Goal: Information Seeking & Learning: Learn about a topic

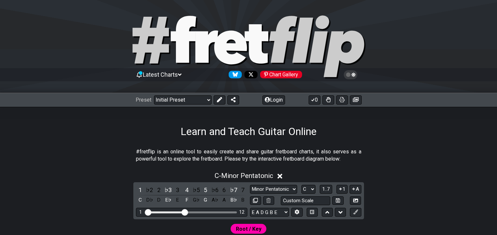
scroll to position [9, 0]
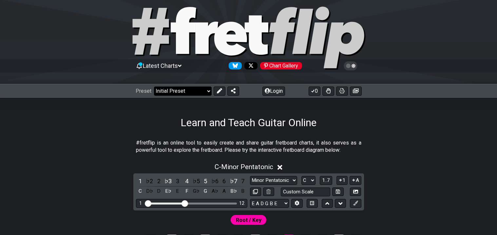
click at [197, 90] on select "Welcome to #fretflip! Initial Preset Custom Preset Minor Pentatonic Major Penta…" at bounding box center [183, 91] width 58 height 9
click at [154, 87] on select "Welcome to #fretflip! Initial Preset Custom Preset Minor Pentatonic Major Penta…" at bounding box center [183, 91] width 58 height 9
select select "/musical-notes-explained"
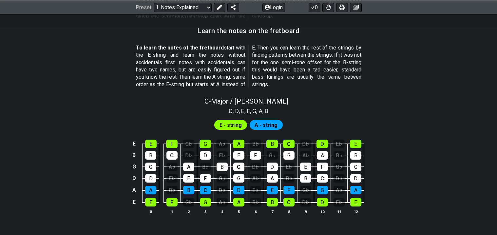
scroll to position [581, 0]
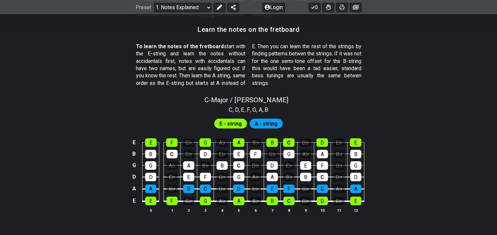
click at [235, 110] on span "D" at bounding box center [237, 109] width 4 height 9
click at [243, 111] on span "E" at bounding box center [242, 109] width 3 height 9
click at [255, 121] on span "A - string" at bounding box center [266, 124] width 23 height 10
click at [237, 122] on span "E - string" at bounding box center [231, 124] width 22 height 10
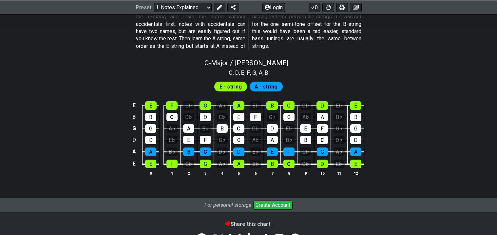
scroll to position [619, 0]
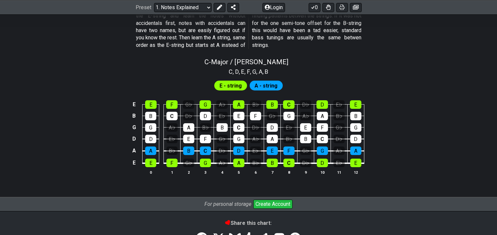
click at [237, 122] on td "C" at bounding box center [238, 121] width 17 height 11
click at [301, 64] on div "C - Major / Ionian" at bounding box center [248, 59] width 497 height 11
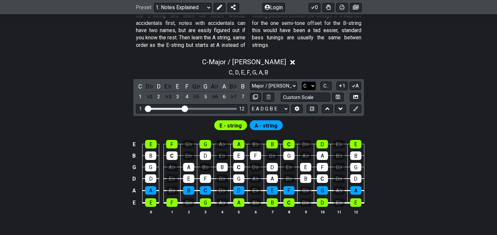
click at [309, 88] on select "A♭ A A♯ B♭ B C C♯ D♭ D D♯ E♭ E F F♯ G♭ G G♯" at bounding box center [309, 86] width 14 height 9
click at [302, 82] on select "A♭ A A♯ B♭ B C C♯ D♭ D D♯ E♭ E F F♯ G♭ G G♯" at bounding box center [309, 86] width 14 height 9
click at [310, 88] on select "A♭ A A♯ B♭ B C C♯ D♭ D D♯ E♭ E F F♯ G♭ G G♯" at bounding box center [309, 86] width 14 height 9
click at [302, 82] on select "A♭ A A♯ B♭ B C C♯ D♭ D D♯ E♭ E F F♯ G♭ G G♯" at bounding box center [309, 86] width 14 height 9
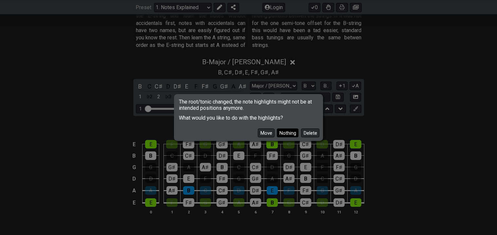
click at [288, 130] on button "Nothing" at bounding box center [288, 132] width 22 height 9
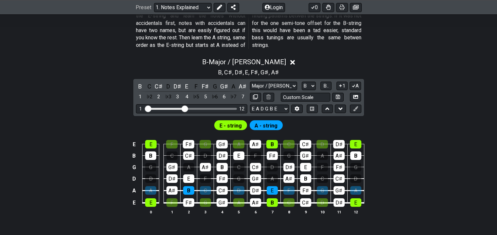
click at [306, 110] on div "E A D G B E E A D G B E E A D G B E B E A D F♯ B A D G C E A D A D G B E E♭ A♭ …" at bounding box center [305, 109] width 111 height 9
click at [311, 84] on select "A♭ A A♯ B♭ B C C♯ D♭ D D♯ E♭ E F F♯ G♭ G G♯" at bounding box center [309, 86] width 14 height 9
click at [302, 142] on div "C♯" at bounding box center [305, 144] width 11 height 9
click at [312, 83] on select "A♭ A A♯ B♭ B C C♯ D♭ D D♯ E♭ E F F♯ G♭ G G♯" at bounding box center [309, 86] width 14 height 9
select select "C"
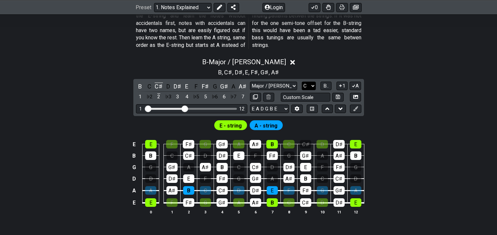
click at [302, 82] on select "A♭ A A♯ B♭ B C C♯ D♭ D D♯ E♭ E F F♯ G♭ G G♯" at bounding box center [309, 86] width 14 height 9
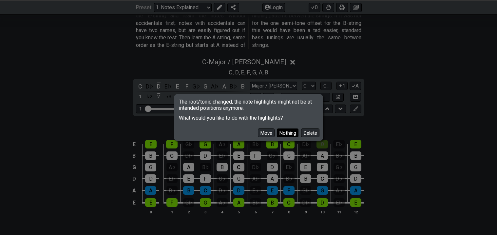
click at [287, 133] on button "Nothing" at bounding box center [288, 132] width 22 height 9
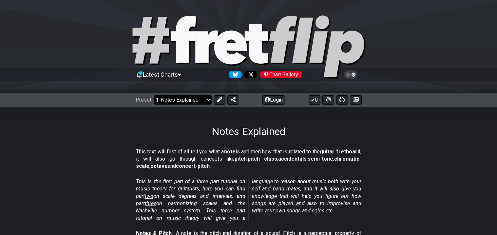
click at [195, 98] on select "Welcome to #fretflip! Initial Preset Custom Preset Minor Pentatonic Major Penta…" at bounding box center [183, 99] width 58 height 9
click at [154, 95] on select "Welcome to #fretflip! Initial Preset Custom Preset Minor Pentatonic Major Penta…" at bounding box center [183, 99] width 58 height 9
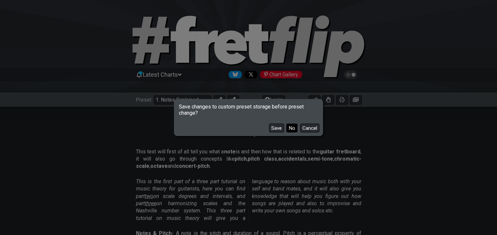
click at [292, 129] on button "No" at bounding box center [291, 128] width 11 height 9
select select "/scale-degrees-and-intervals"
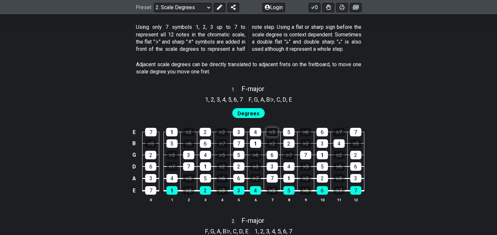
scroll to position [371, 0]
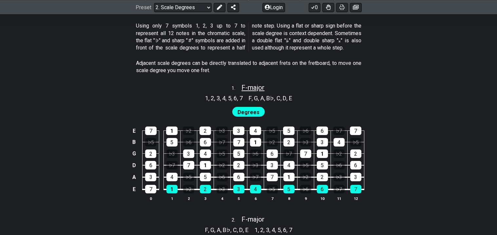
click at [250, 87] on span "F - major" at bounding box center [253, 88] width 23 height 8
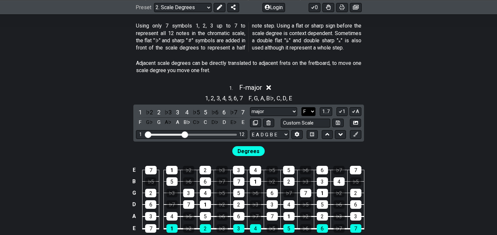
click at [313, 108] on select "A♭ A A♯ B♭ B C C♯ D♭ D D♯ E♭ E F F♯ G♭ G G♯" at bounding box center [308, 111] width 14 height 9
click at [302, 107] on select "A♭ A A♯ B♭ B C C♯ D♭ D D♯ E♭ E F F♯ G♭ G G♯" at bounding box center [308, 111] width 14 height 9
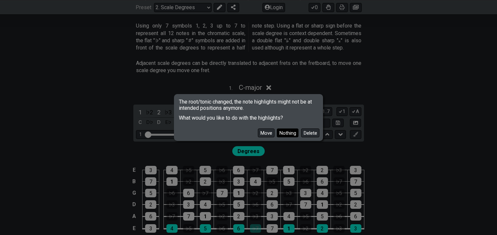
click at [284, 134] on button "Nothing" at bounding box center [288, 132] width 22 height 9
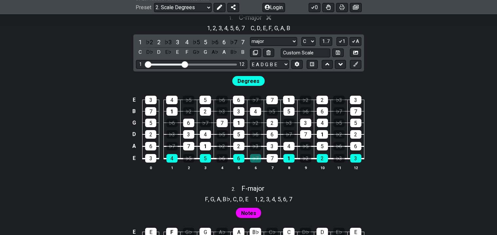
scroll to position [443, 0]
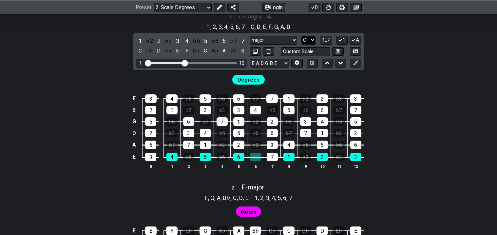
click at [305, 39] on select "A♭ A A♯ B♭ B C C♯ D♭ D D♯ E♭ E F F♯ G♭ G G♯" at bounding box center [308, 40] width 14 height 9
click at [302, 36] on select "A♭ A A♯ B♭ B C C♯ D♭ D D♯ E♭ E F F♯ G♭ G G♯" at bounding box center [308, 40] width 14 height 9
click at [305, 43] on select "A♭ A A♯ B♭ B C C♯ D♭ D D♯ E♭ E F F♯ G♭ G G♯" at bounding box center [308, 40] width 14 height 9
click at [302, 36] on select "A♭ A A♯ B♭ B C C♯ D♭ D D♯ E♭ E F F♯ G♭ G G♯" at bounding box center [308, 40] width 14 height 9
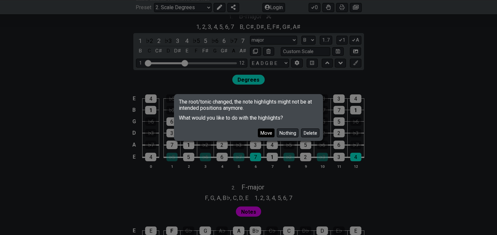
click at [263, 134] on button "Move" at bounding box center [266, 132] width 17 height 9
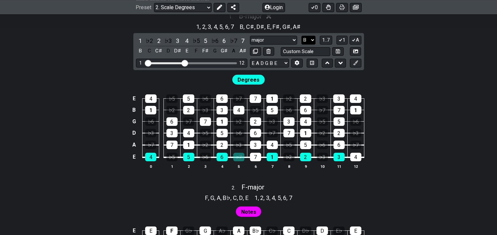
click at [309, 40] on select "A♭ A A♯ B♭ B C C♯ D♭ D D♯ E♭ E F F♯ G♭ G G♯" at bounding box center [308, 40] width 14 height 9
select select "C"
click at [302, 36] on select "A♭ A A♯ B♭ B C C♯ D♭ D D♯ E♭ E F F♯ G♭ G G♯" at bounding box center [308, 40] width 14 height 9
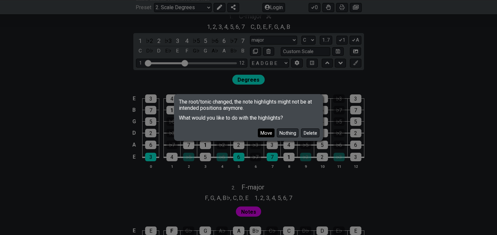
click at [268, 130] on button "Move" at bounding box center [266, 132] width 17 height 9
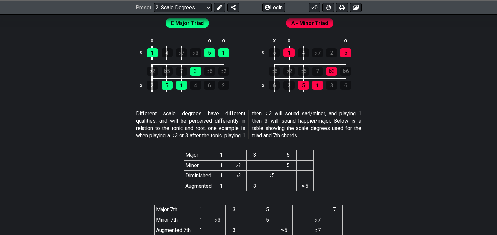
scroll to position [1158, 0]
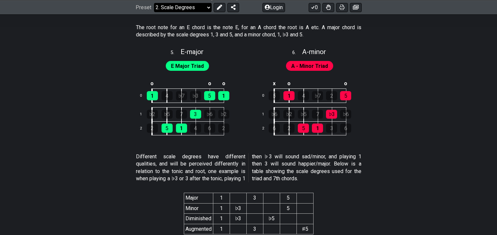
click at [189, 5] on select "Welcome to #fretflip! Initial Preset Custom Preset Minor Pentatonic Major Penta…" at bounding box center [183, 7] width 58 height 9
click at [154, 3] on select "Welcome to #fretflip! Initial Preset Custom Preset Minor Pentatonic Major Penta…" at bounding box center [183, 7] width 58 height 9
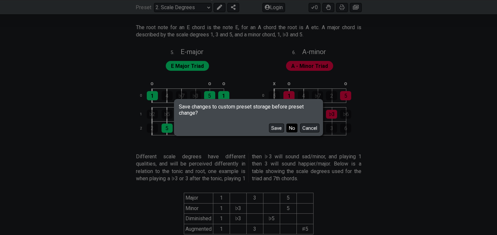
click at [286, 128] on button "No" at bounding box center [291, 128] width 11 height 9
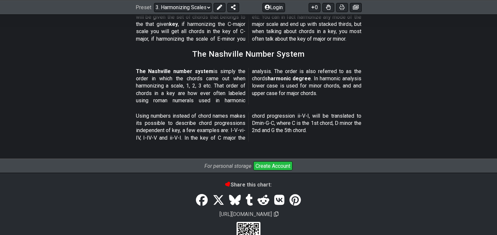
scroll to position [827, 0]
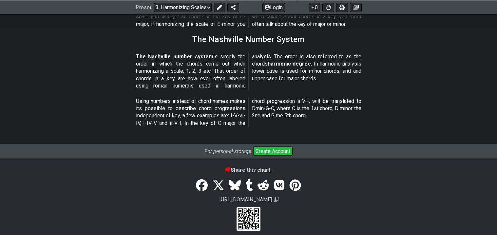
scroll to position [822, 0]
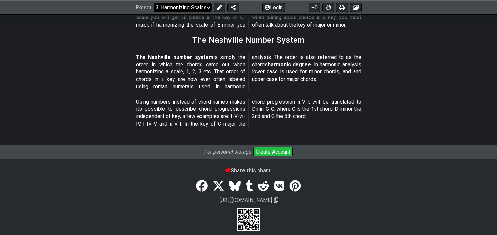
click at [207, 10] on select "Welcome to #fretflip! Initial Preset Custom Preset Minor Pentatonic Major Penta…" at bounding box center [183, 7] width 58 height 9
click at [154, 12] on select "Welcome to #fretflip! Initial Preset Custom Preset Minor Pentatonic Major Penta…" at bounding box center [183, 7] width 58 height 9
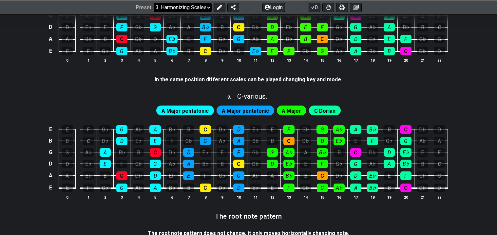
select select "/the-caged-system"
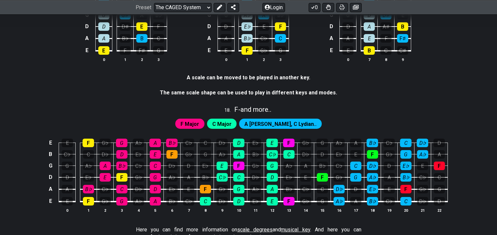
scroll to position [1707, 0]
